Goal: Transaction & Acquisition: Purchase product/service

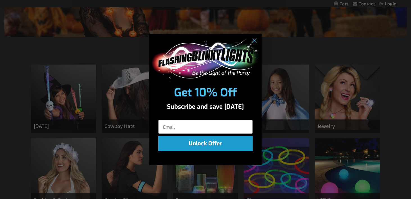
scroll to position [141, 0]
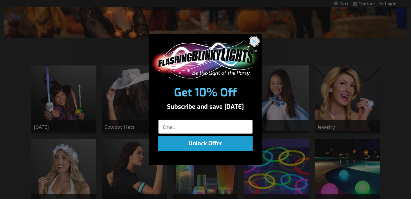
click at [257, 39] on circle "Close dialog" at bounding box center [254, 40] width 9 height 9
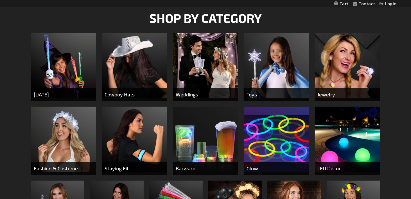
scroll to position [253, 0]
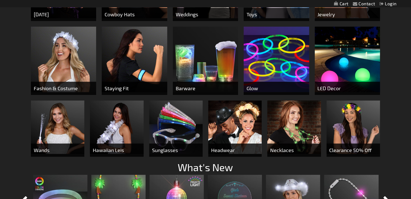
click at [292, 66] on img at bounding box center [276, 59] width 65 height 65
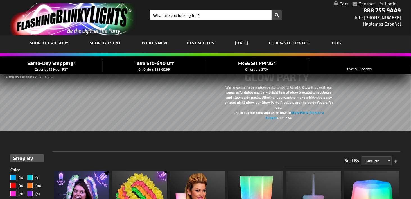
click at [250, 43] on link "[DATE]" at bounding box center [242, 42] width 22 height 19
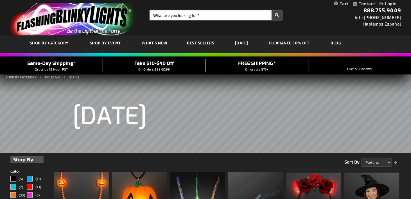
click at [224, 17] on input "Search" at bounding box center [216, 15] width 132 height 10
type input "bulk items"
click at [272, 10] on button "Search" at bounding box center [277, 15] width 10 height 10
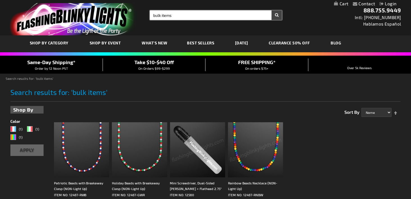
click at [208, 18] on input "bulk items" at bounding box center [216, 15] width 132 height 10
type input "light up bulk items"
click at [279, 17] on button "Search" at bounding box center [277, 15] width 10 height 10
click at [156, 15] on input "light up bulk items" at bounding box center [216, 15] width 132 height 10
click at [189, 15] on input "light up bulk items" at bounding box center [216, 15] width 132 height 10
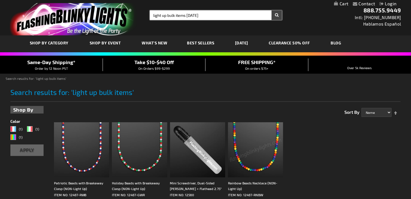
type input "light up bulk items halloween"
click at [272, 10] on button "Search" at bounding box center [277, 15] width 10 height 10
click at [281, 16] on button "Search" at bounding box center [277, 15] width 10 height 10
click at [203, 42] on span "Best Sellers" at bounding box center [200, 42] width 27 height 5
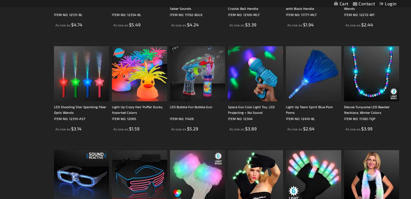
scroll to position [765, 0]
